Goal: Information Seeking & Learning: Learn about a topic

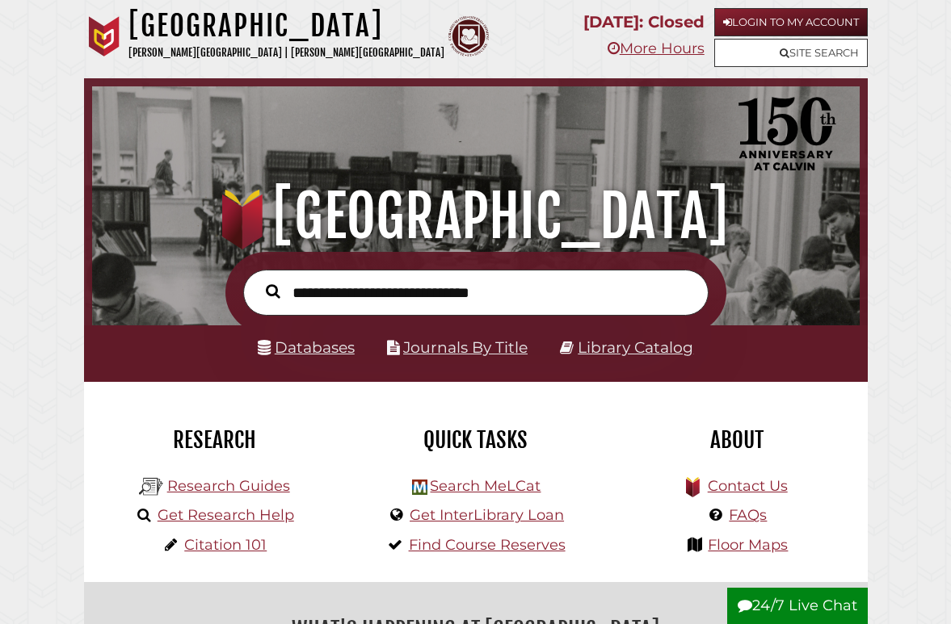
scroll to position [254, 759]
click at [221, 483] on link "Research Guides" at bounding box center [228, 486] width 123 height 18
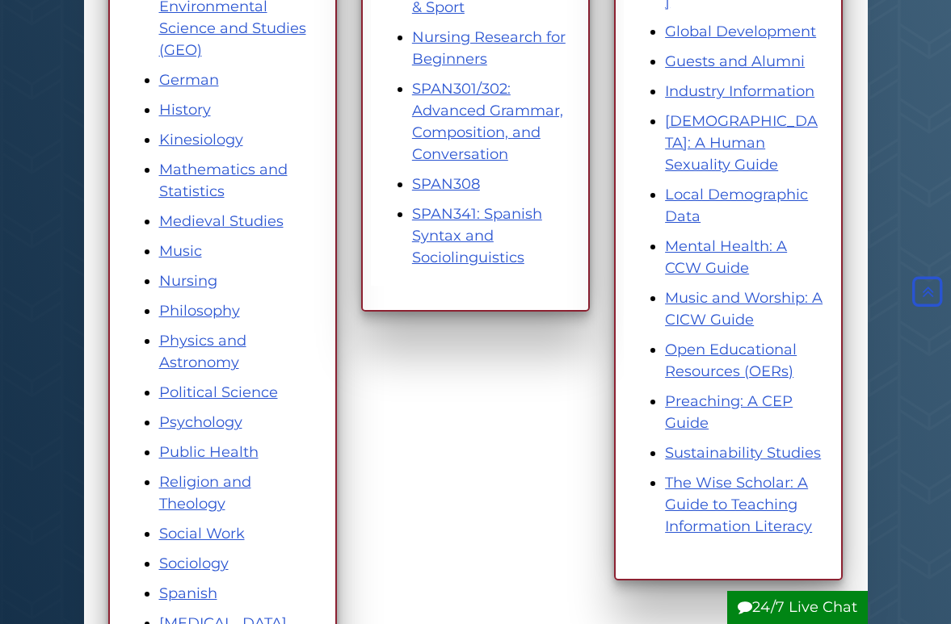
scroll to position [901, 0]
click at [177, 285] on link "Nursing" at bounding box center [188, 282] width 58 height 18
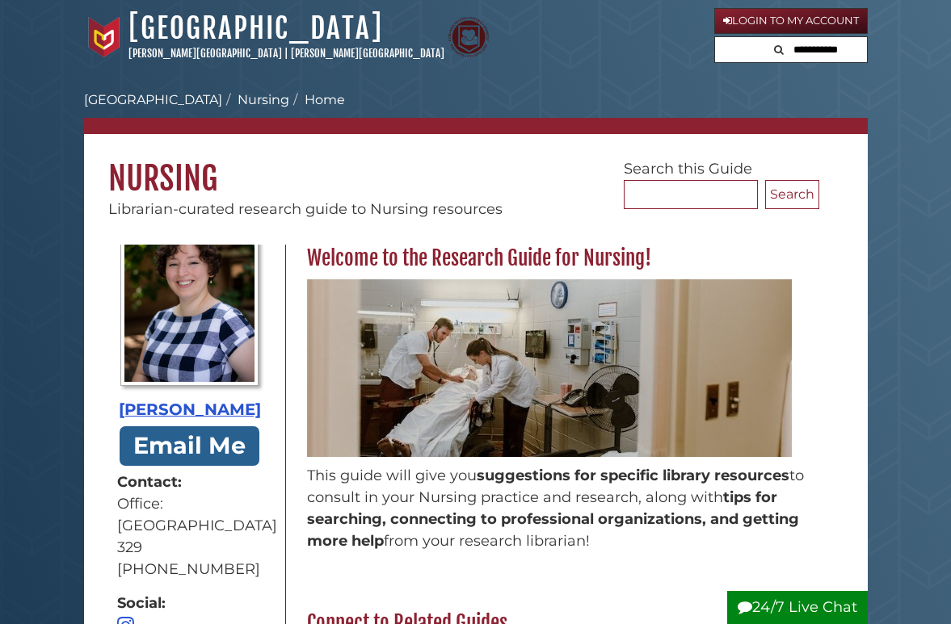
click at [725, 18] on icon at bounding box center [727, 20] width 9 height 10
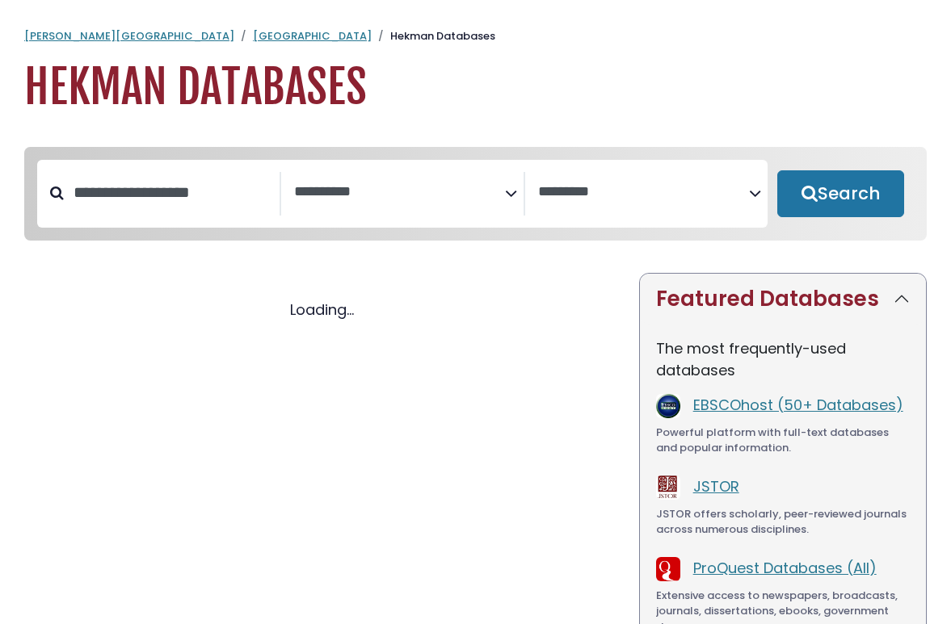
select select "Database Subject Filter"
select select "Database Vendors Filter"
select select "Database Subject Filter"
select select "Database Vendors Filter"
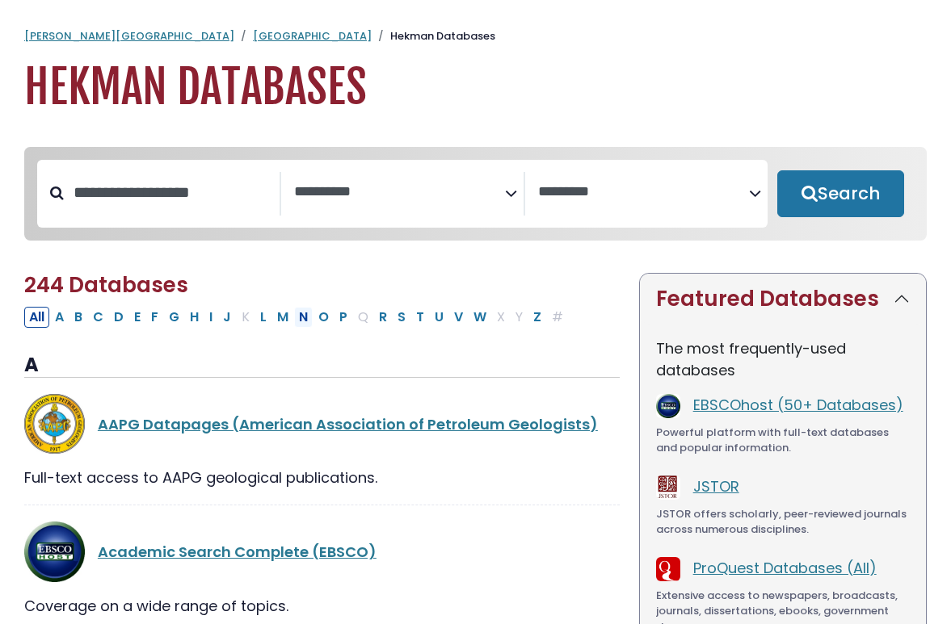
click at [307, 324] on button "N" at bounding box center [303, 317] width 19 height 21
select select "Database Subject Filter"
select select "Database Vendors Filter"
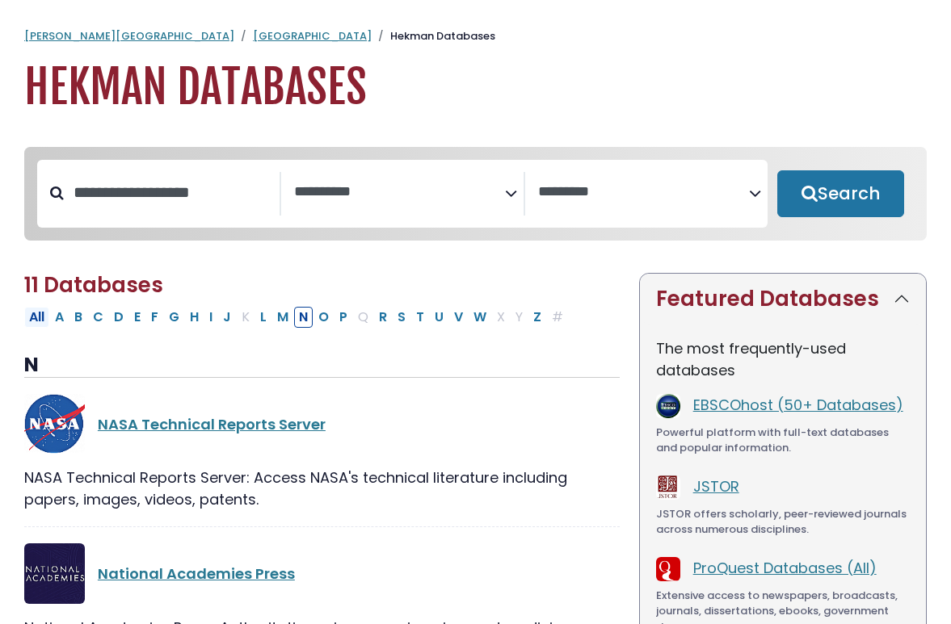
click at [40, 326] on button "All" at bounding box center [36, 317] width 25 height 21
select select "Database Subject Filter"
select select "Database Vendors Filter"
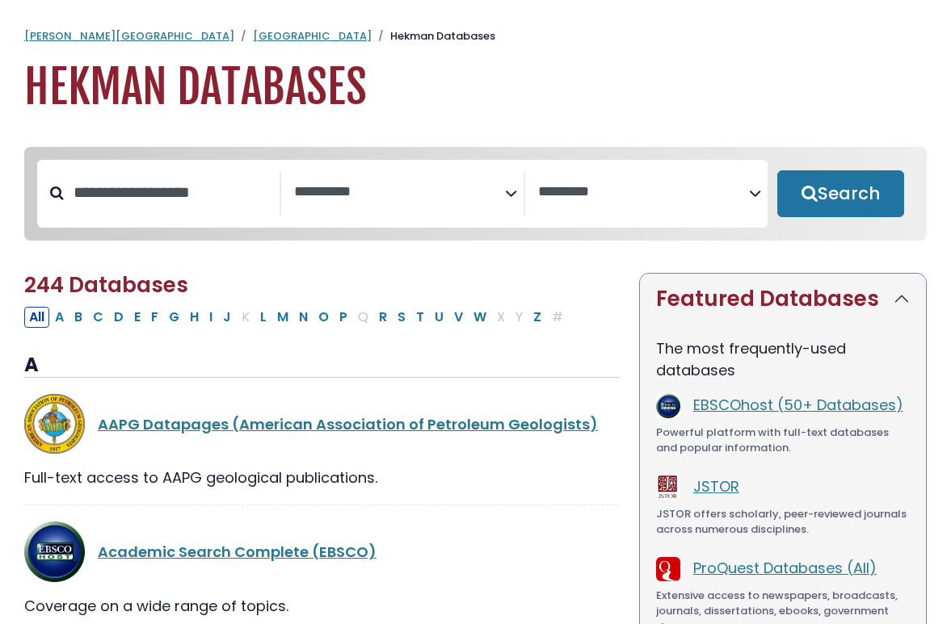
click at [344, 212] on span "Search filters" at bounding box center [399, 194] width 211 height 44
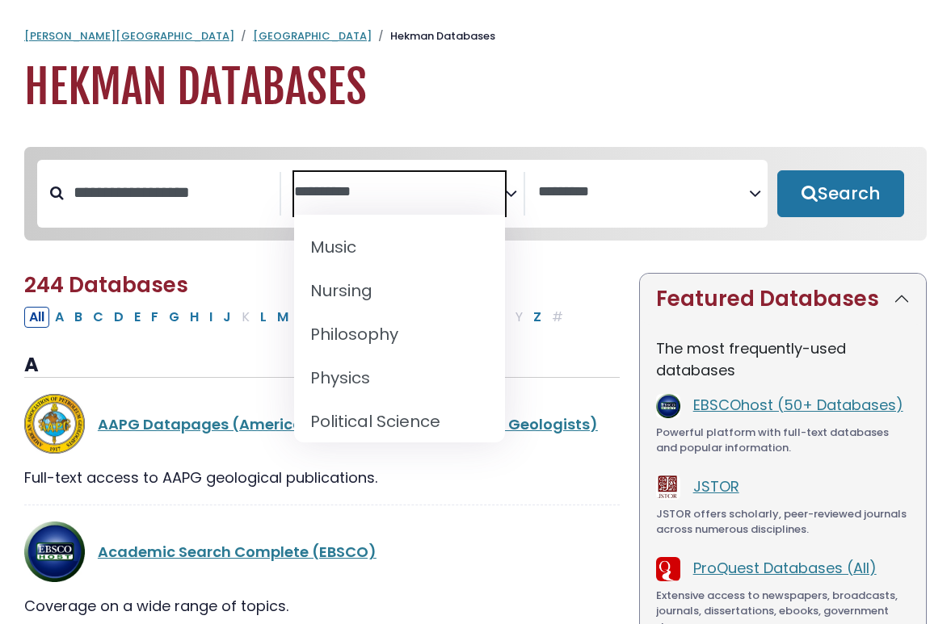
scroll to position [1341, 0]
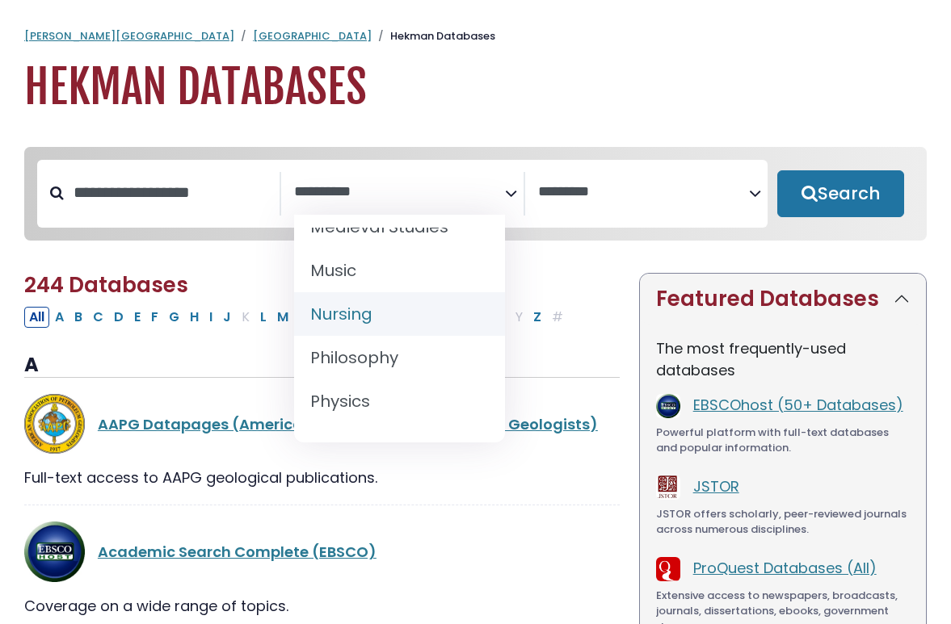
select select "*****"
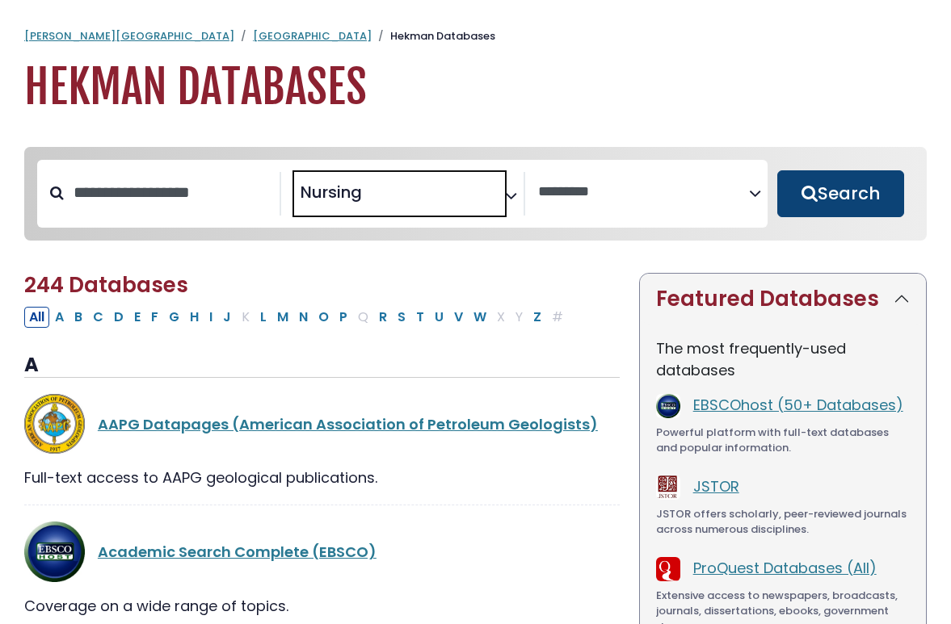
click at [836, 209] on button "Search" at bounding box center [840, 193] width 127 height 47
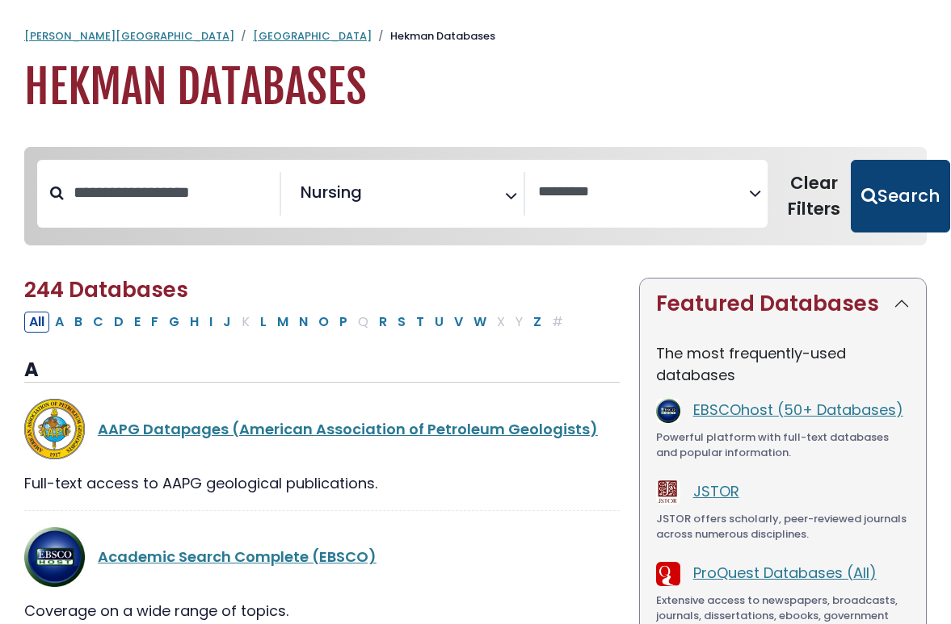
select select "Database Vendors Filter"
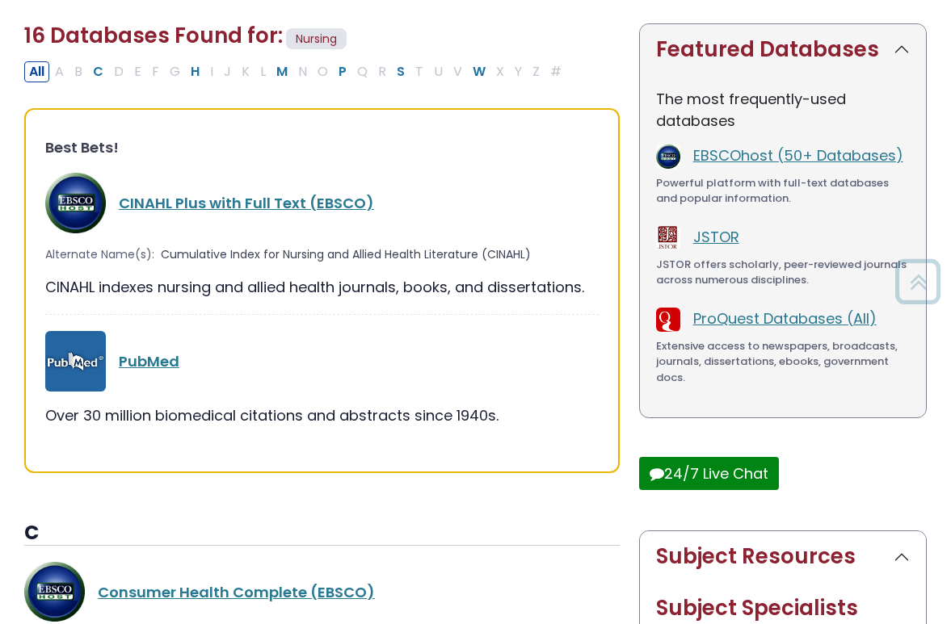
scroll to position [278, 0]
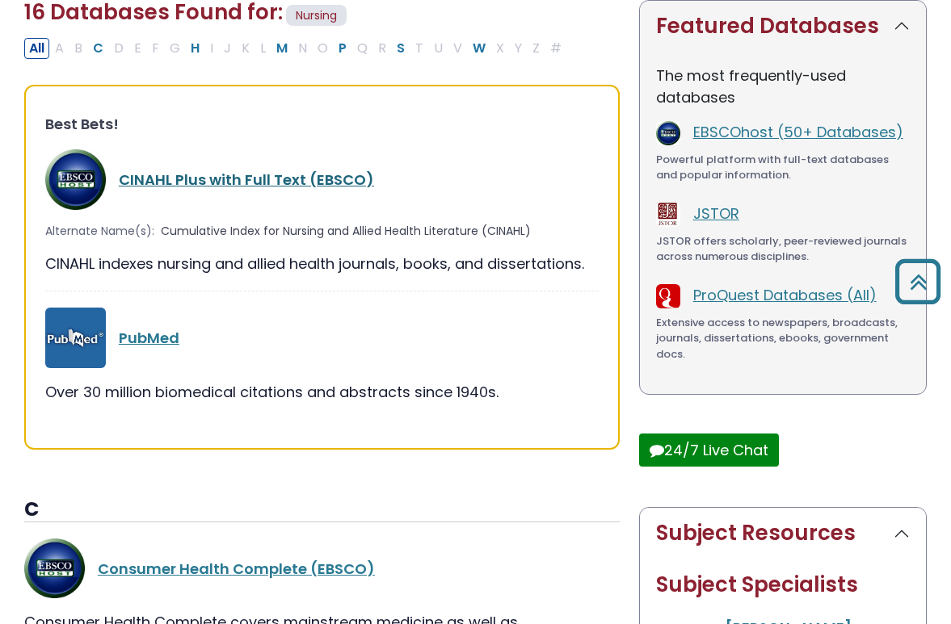
click at [346, 174] on link "CINAHL Plus with Full Text (EBSCO)" at bounding box center [246, 180] width 255 height 20
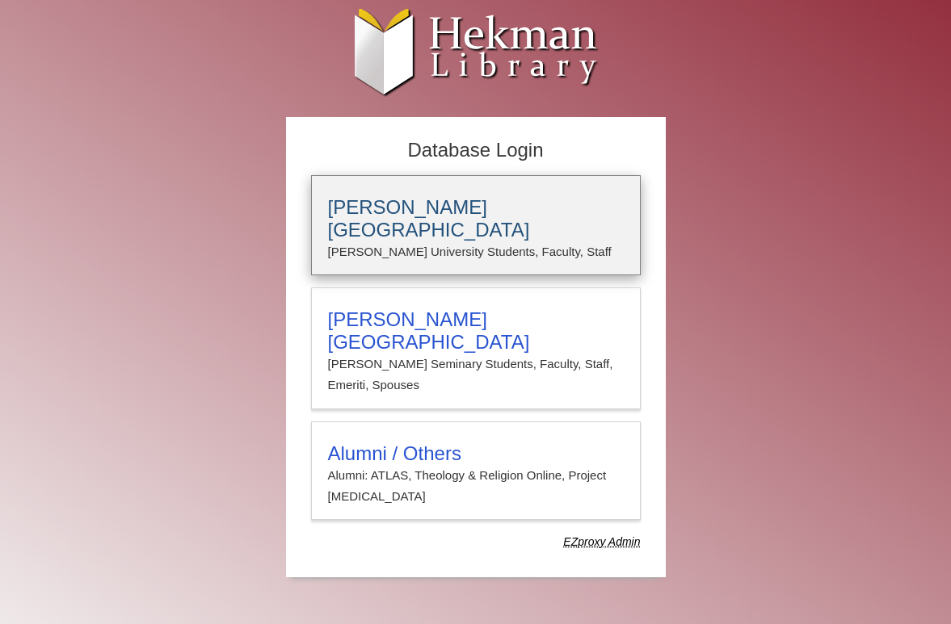
click at [375, 206] on h3 "Calvin University" at bounding box center [476, 218] width 296 height 45
